Goal: Find specific page/section: Find specific page/section

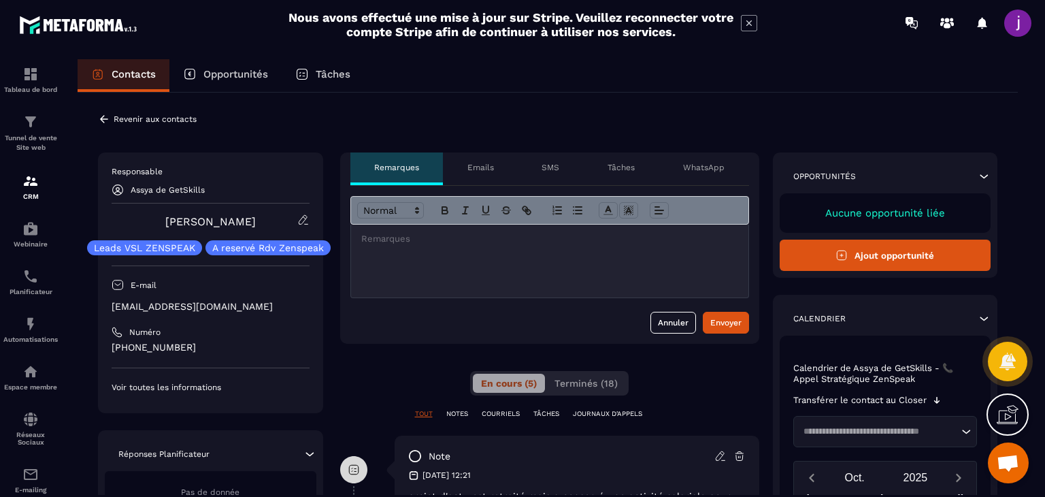
click at [168, 387] on p "Voir toutes les informations" at bounding box center [211, 387] width 198 height 11
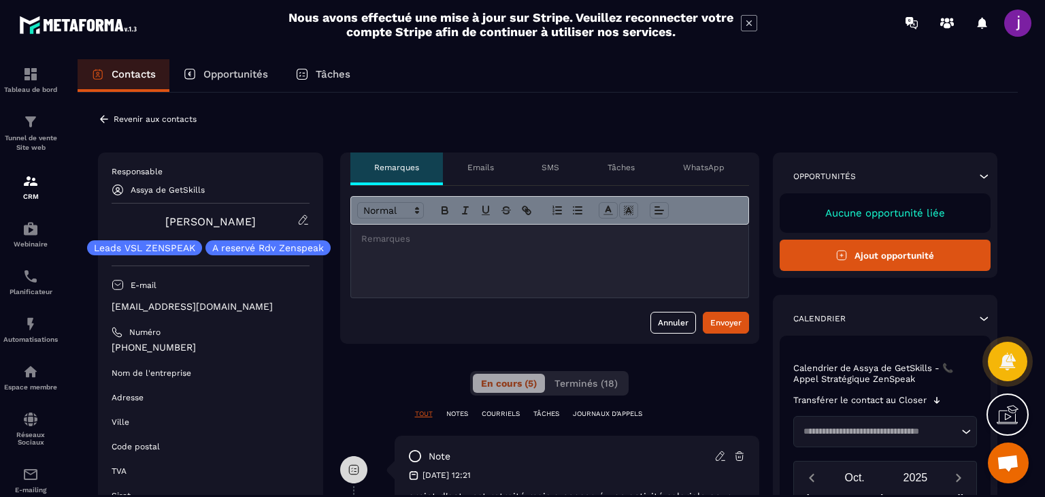
click at [101, 118] on icon at bounding box center [104, 118] width 8 height 7
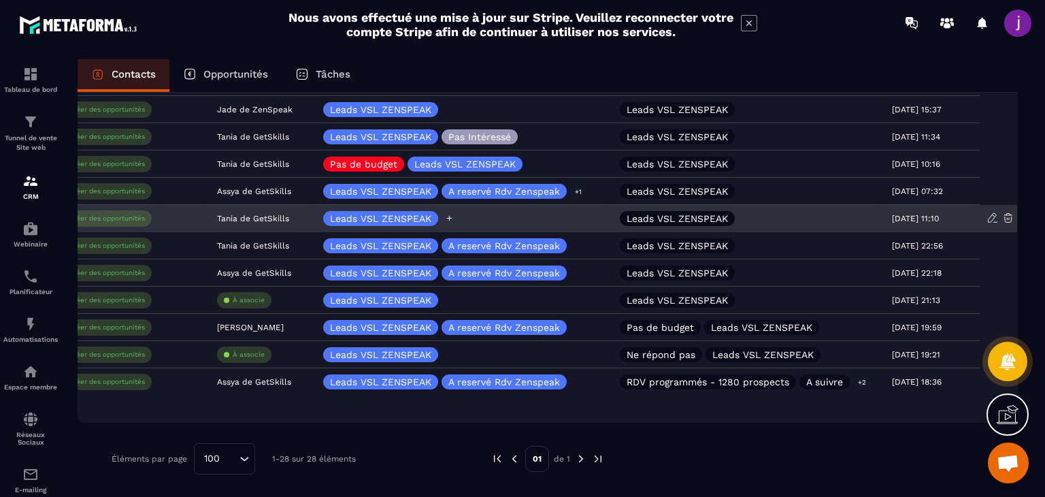
scroll to position [0, 455]
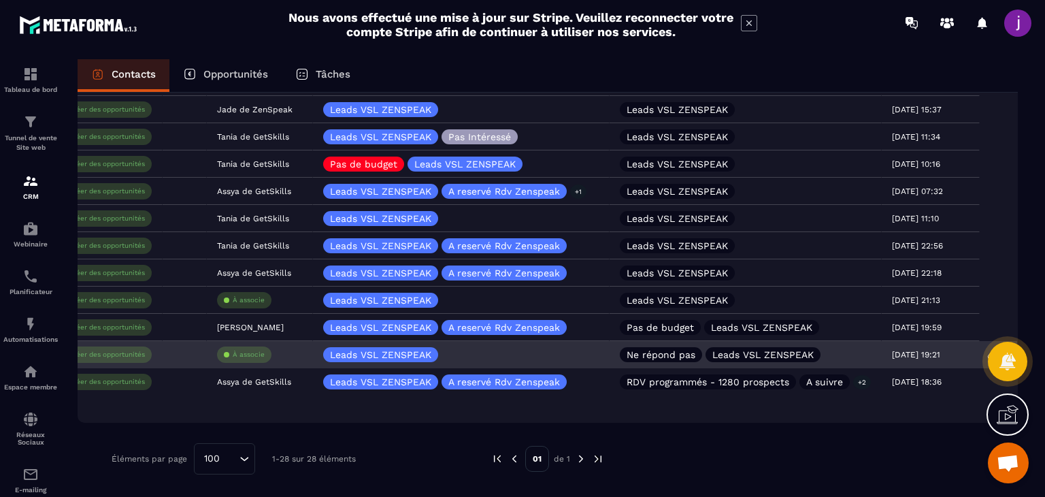
click at [683, 357] on p "Ne répond pas" at bounding box center [661, 355] width 69 height 10
click at [685, 350] on p "Ne répond pas" at bounding box center [661, 355] width 69 height 10
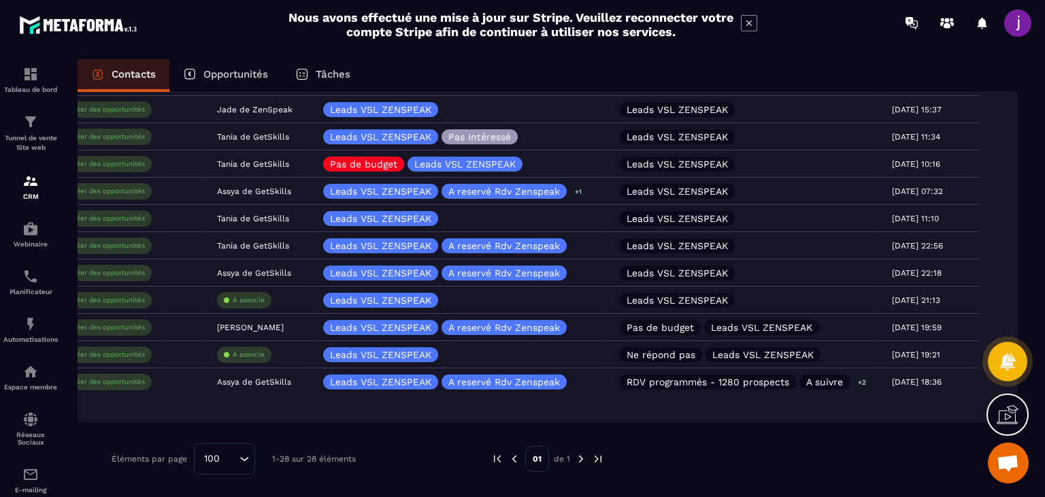
drag, startPoint x: 685, startPoint y: 348, endPoint x: 707, endPoint y: 450, distance: 103.9
click at [700, 453] on div at bounding box center [804, 458] width 359 height 31
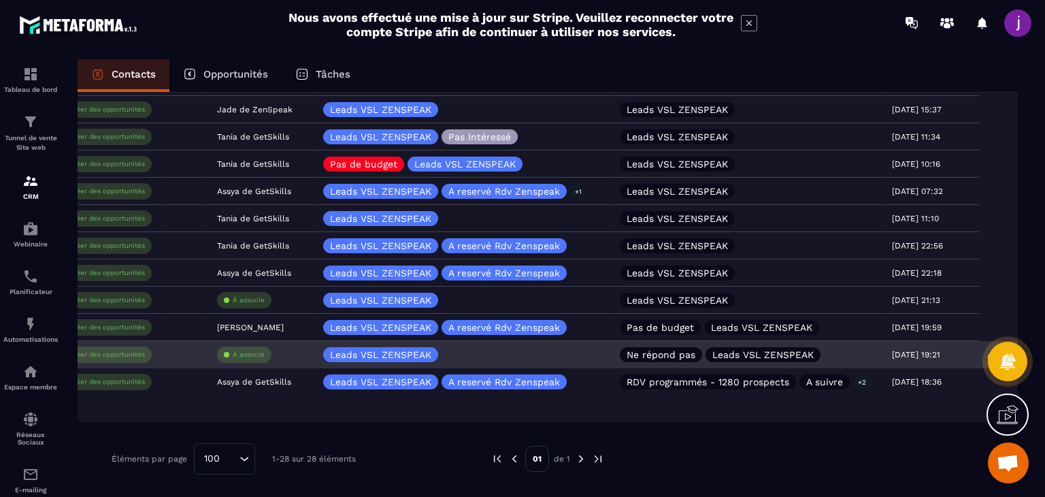
click at [823, 346] on div "[PERSON_NAME] répond pas Leads VSL ZENSPEAK" at bounding box center [746, 354] width 272 height 27
click at [822, 354] on div "[PERSON_NAME] répond pas Leads VSL ZENSPEAK" at bounding box center [722, 354] width 204 height 15
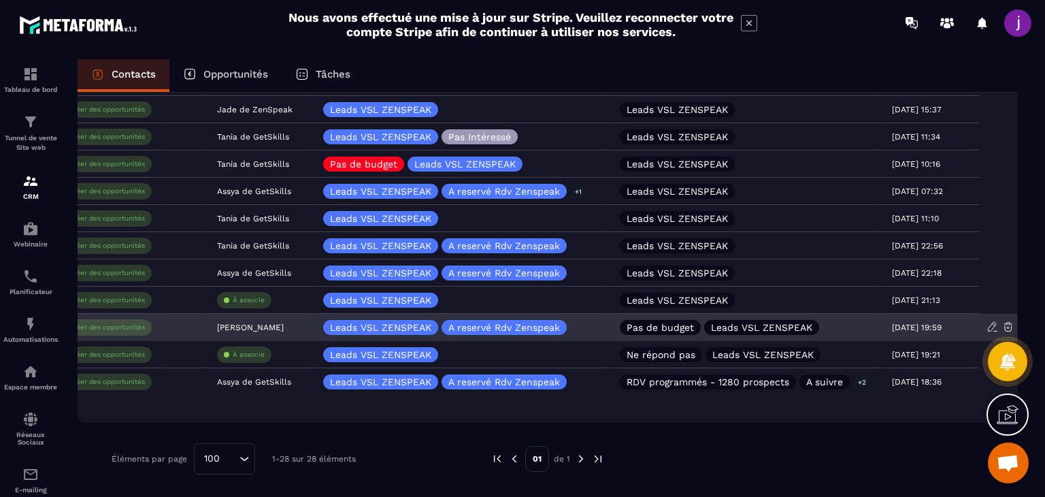
scroll to position [0, 0]
